Goal: Task Accomplishment & Management: Use online tool/utility

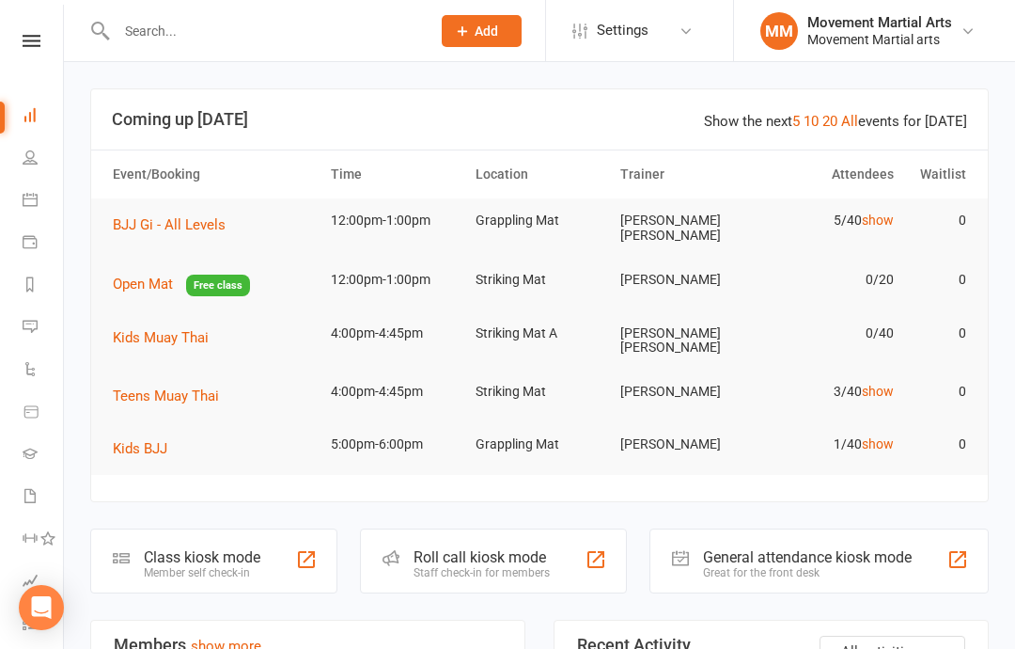
click at [174, 206] on td "BJJ Gi - All Levels" at bounding box center [213, 224] width 218 height 53
click at [183, 216] on span "BJJ Gi - All Levels" at bounding box center [169, 224] width 113 height 17
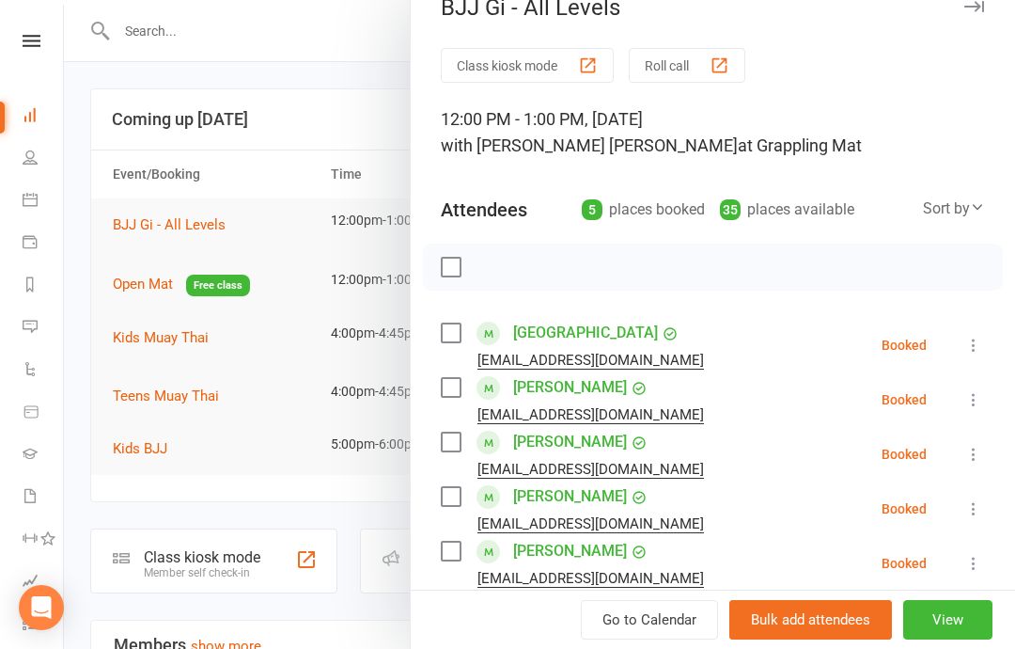
scroll to position [71, 0]
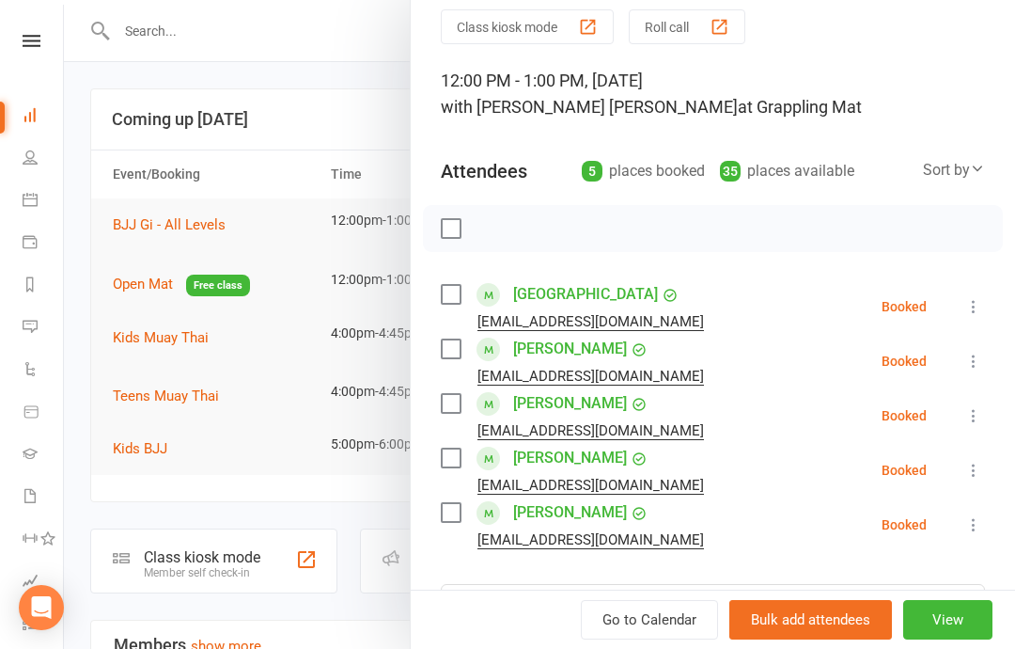
click at [956, 604] on button "View" at bounding box center [947, 619] width 89 height 39
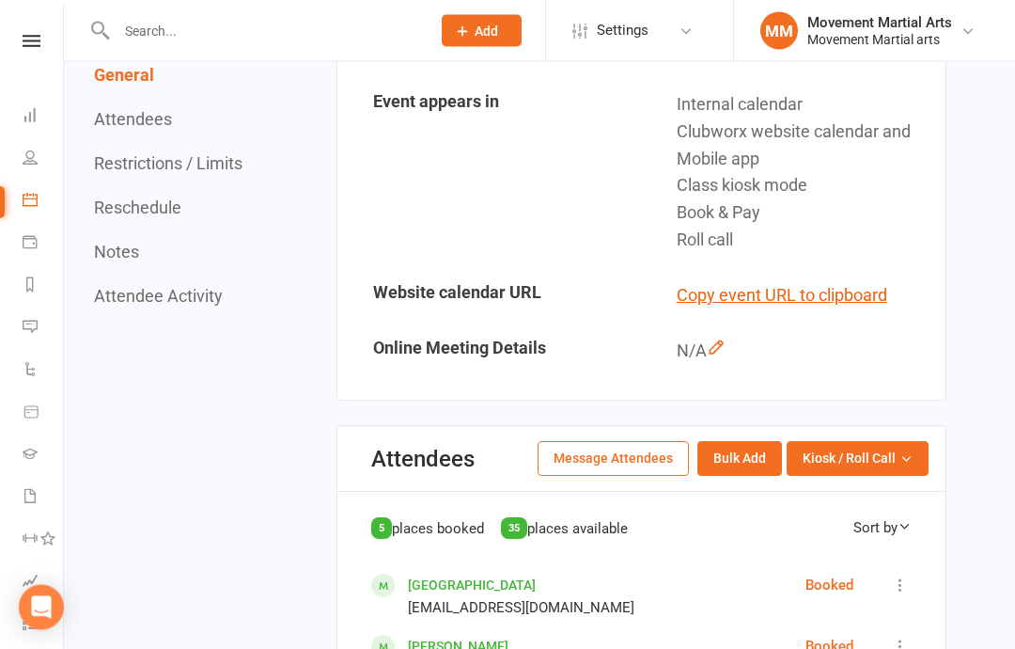
scroll to position [711, 0]
click at [900, 441] on button "Kiosk / Roll Call" at bounding box center [858, 458] width 142 height 34
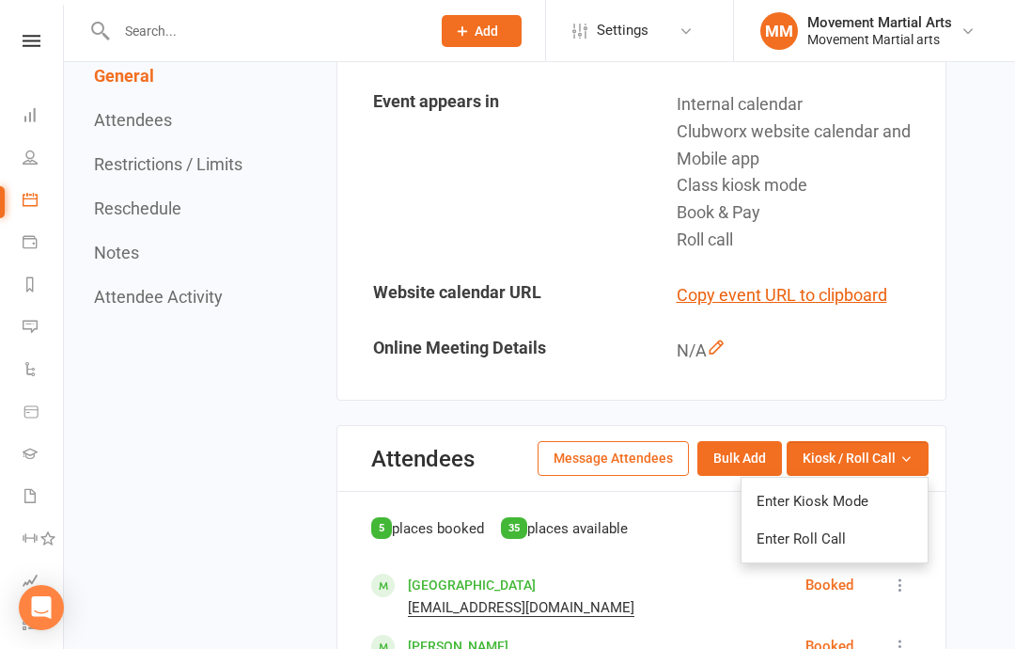
click at [894, 482] on link "Enter Kiosk Mode" at bounding box center [835, 501] width 186 height 38
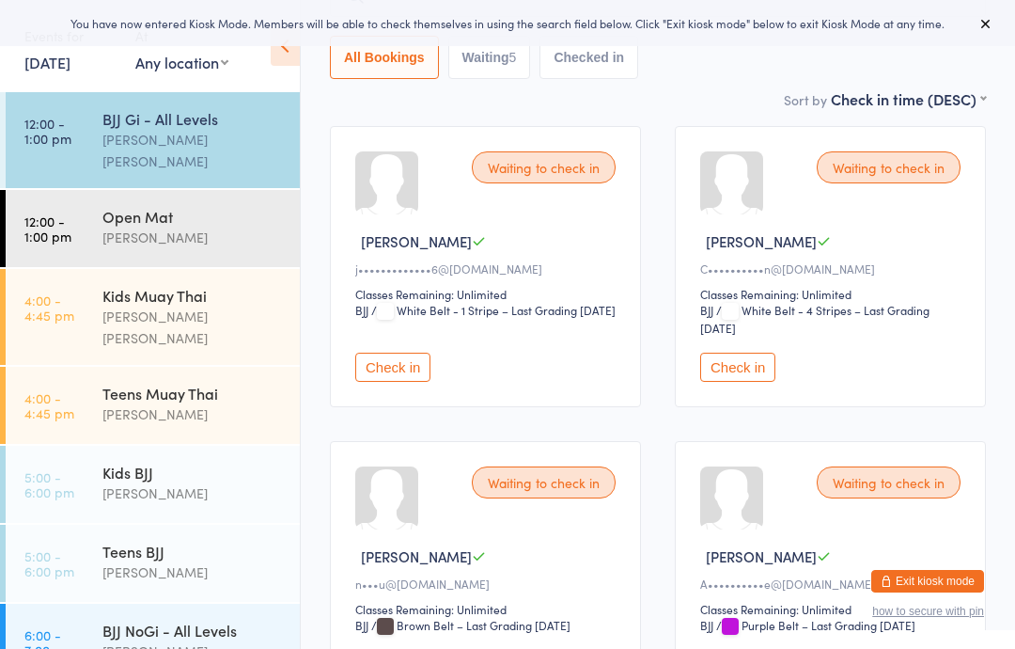
scroll to position [184, 0]
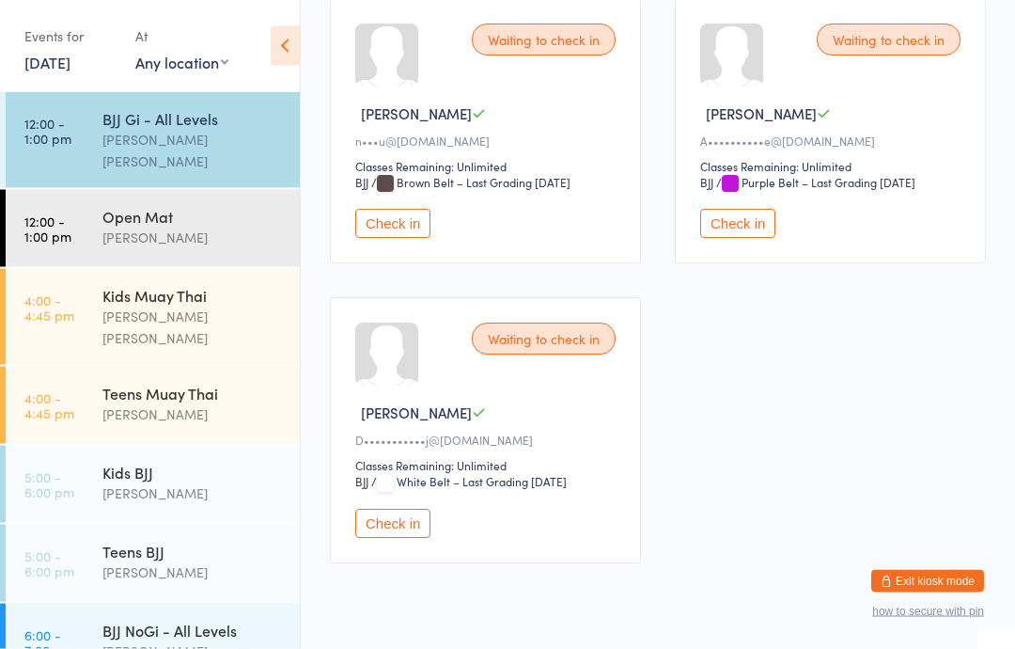
scroll to position [652, 0]
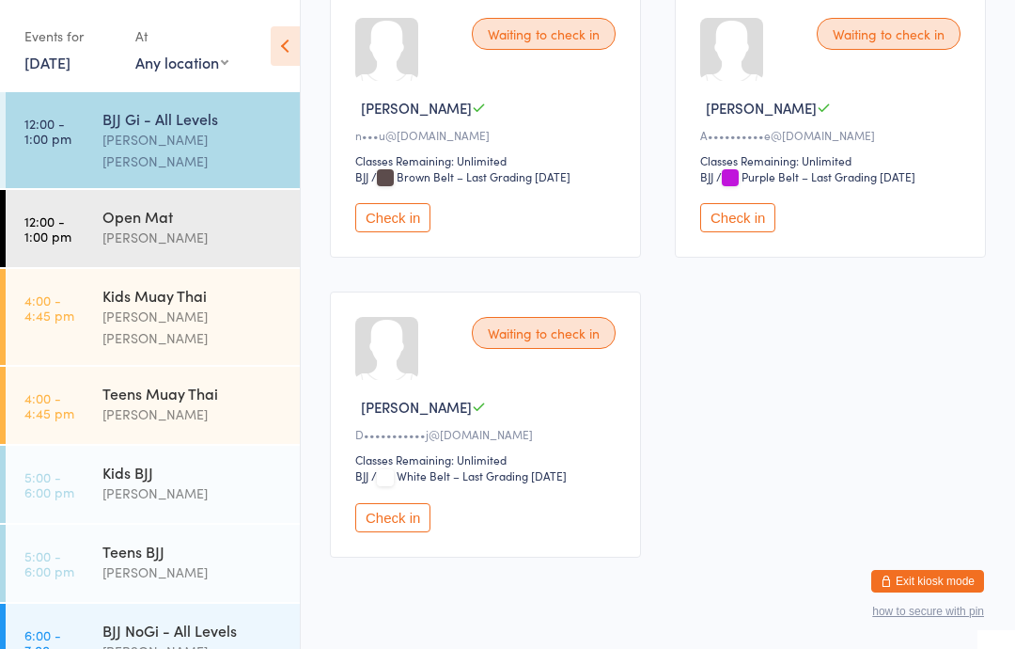
click at [416, 227] on button "Check in" at bounding box center [392, 217] width 75 height 29
